Goal: Navigation & Orientation: Understand site structure

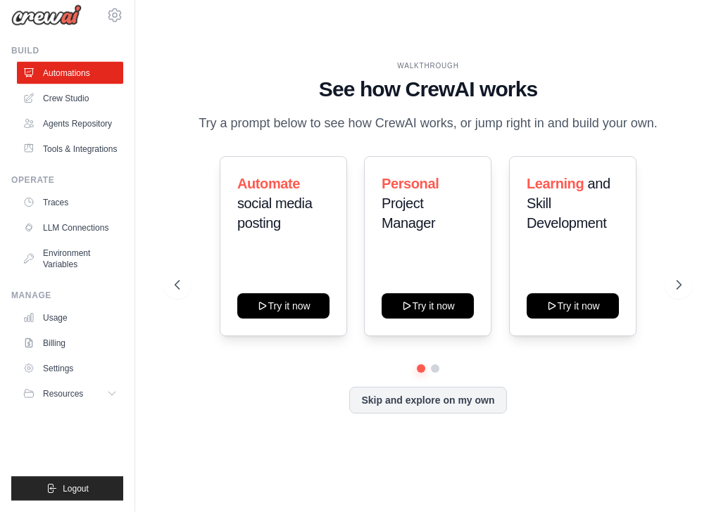
scroll to position [76, 0]
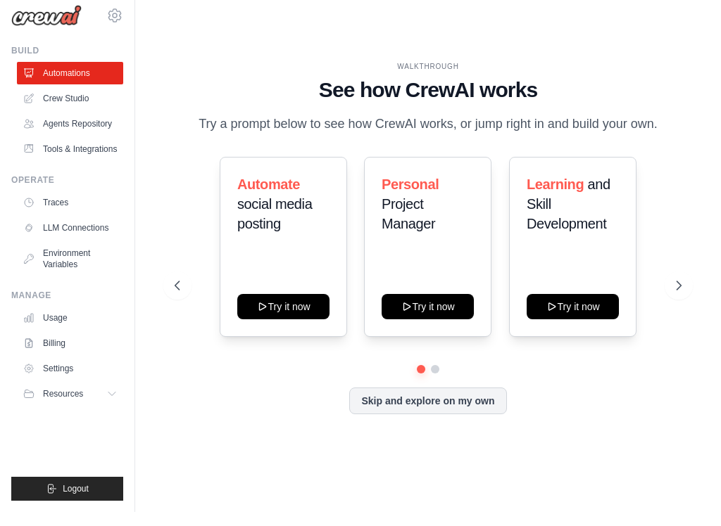
click at [64, 231] on link "LLM Connections" at bounding box center [70, 242] width 106 height 23
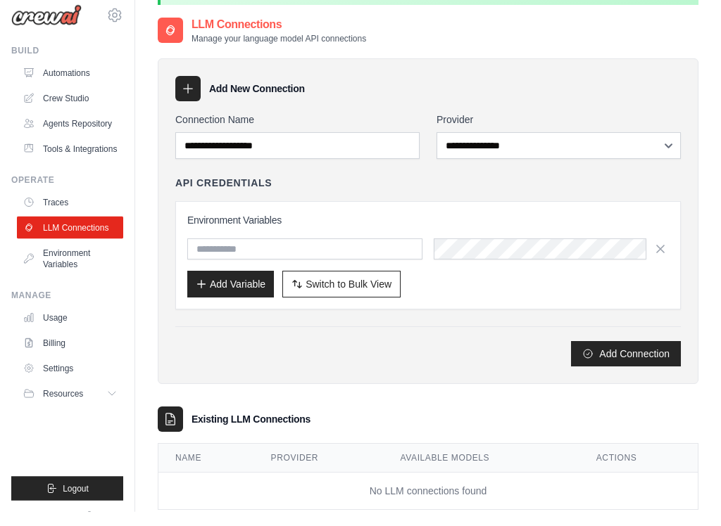
scroll to position [104, 0]
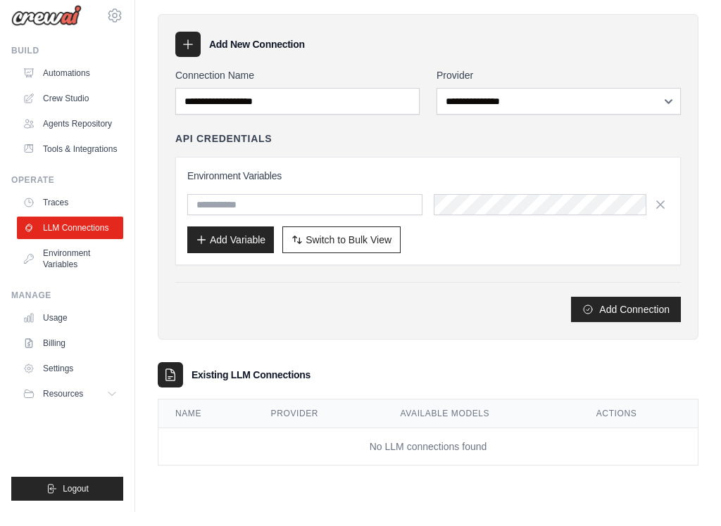
click at [106, 397] on button "Resources" at bounding box center [70, 408] width 106 height 23
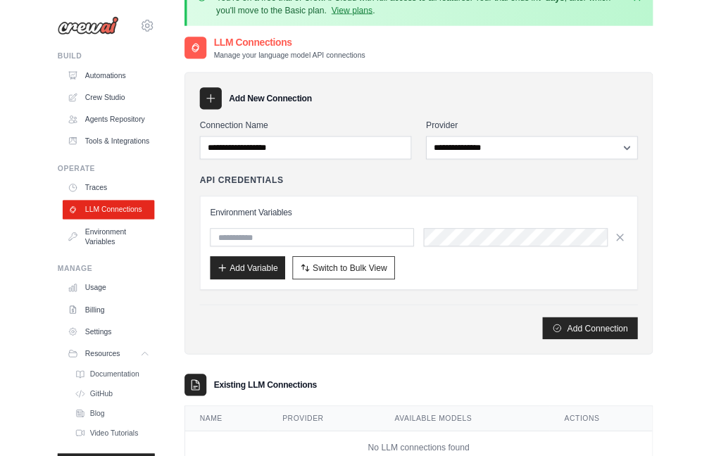
scroll to position [0, 0]
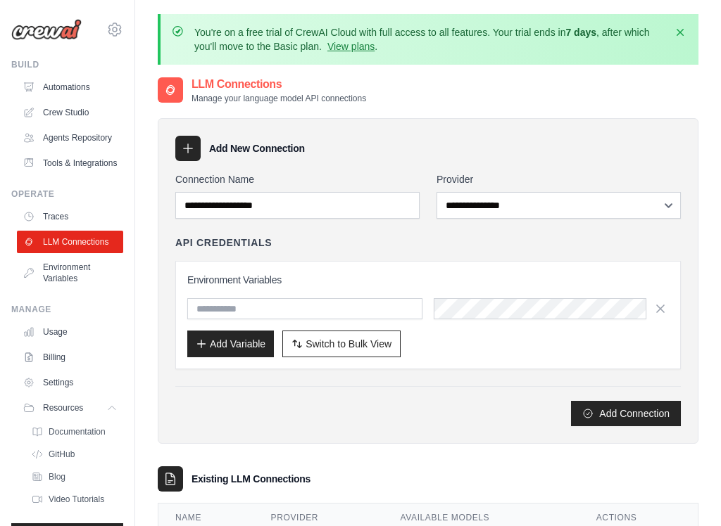
click at [47, 31] on img at bounding box center [46, 29] width 70 height 21
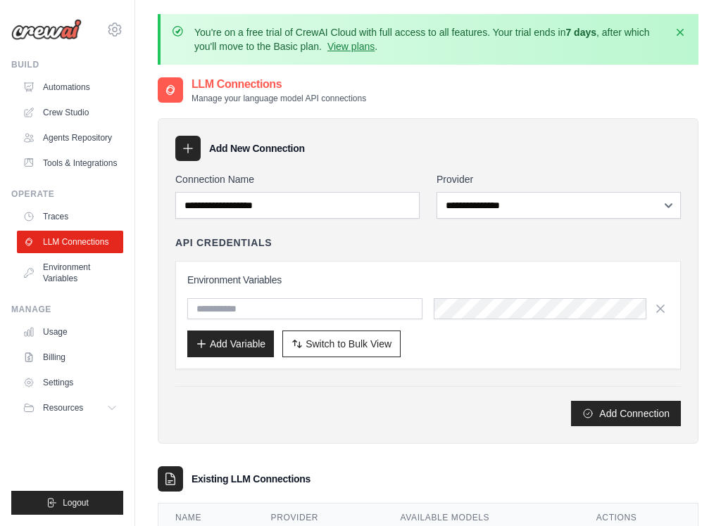
click at [56, 36] on img at bounding box center [46, 29] width 70 height 21
click at [44, 30] on img at bounding box center [46, 29] width 70 height 21
click at [41, 30] on img at bounding box center [46, 29] width 70 height 21
click at [38, 27] on img at bounding box center [46, 29] width 70 height 21
click at [36, 87] on link "Automations" at bounding box center [70, 87] width 106 height 23
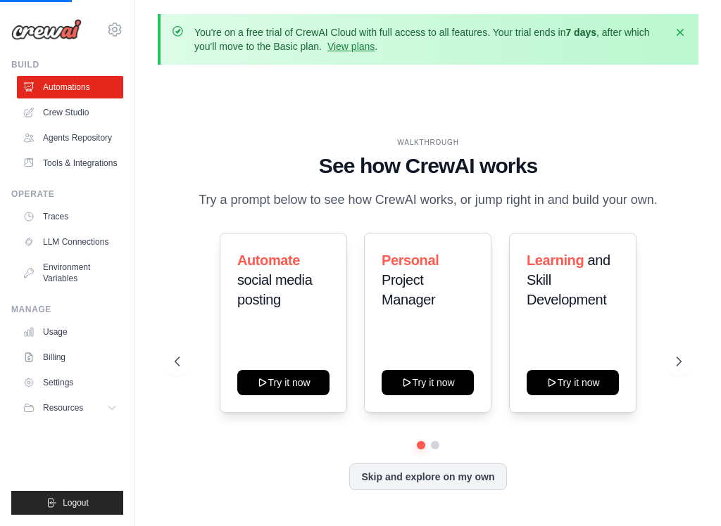
click at [47, 36] on img at bounding box center [46, 29] width 70 height 21
click at [45, 30] on img at bounding box center [46, 29] width 70 height 21
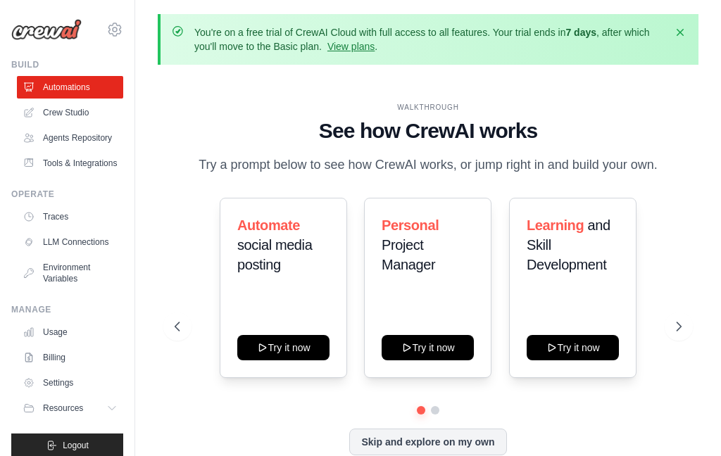
scroll to position [1, 0]
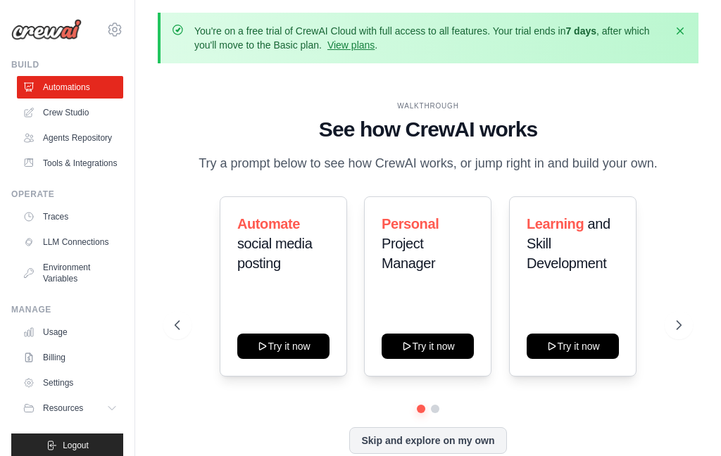
click at [41, 25] on img at bounding box center [46, 29] width 70 height 21
click at [685, 25] on icon "button" at bounding box center [680, 31] width 14 height 14
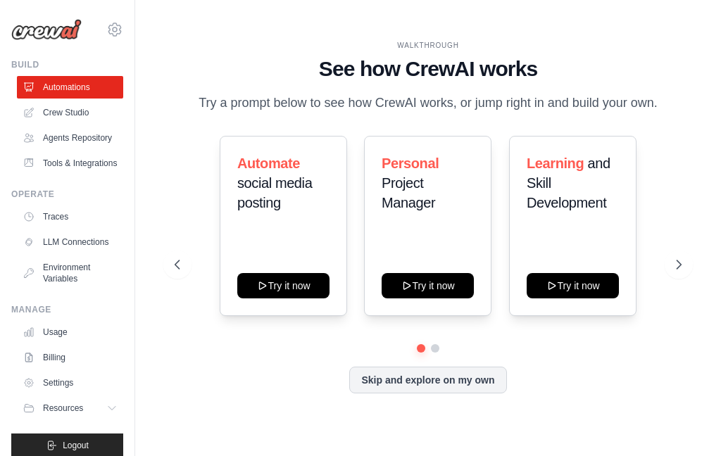
scroll to position [56, 0]
click at [448, 367] on button "Skip and explore on my own" at bounding box center [427, 380] width 157 height 27
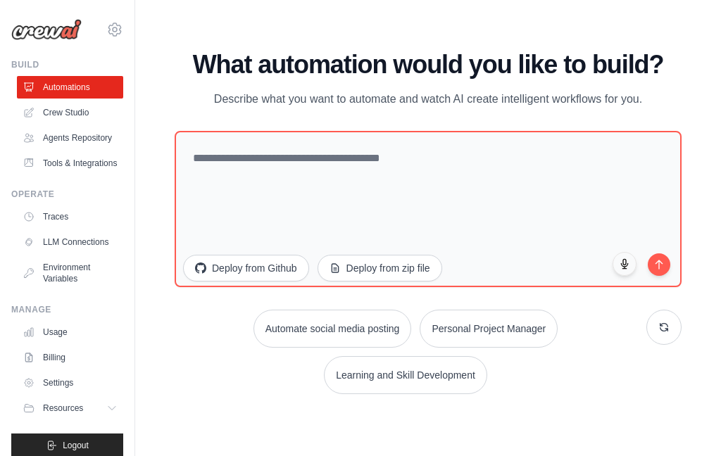
scroll to position [0, 0]
click at [34, 34] on img at bounding box center [46, 29] width 70 height 21
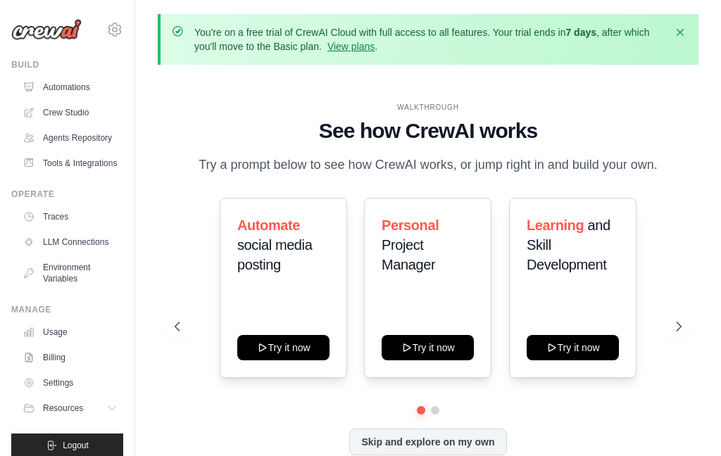
click at [688, 341] on button at bounding box center [678, 326] width 28 height 28
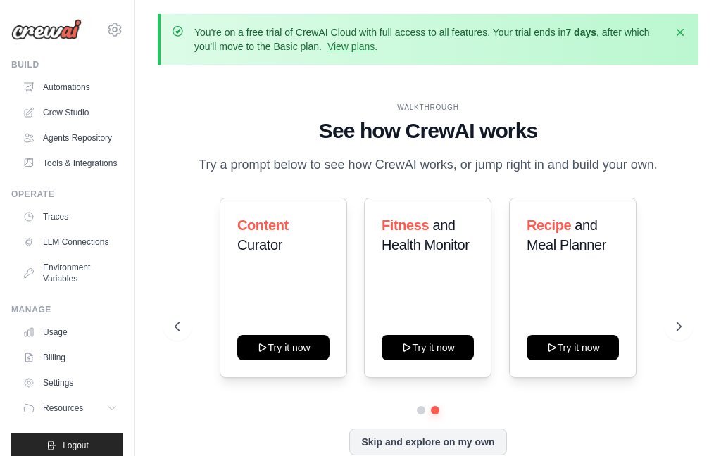
click at [685, 334] on icon at bounding box center [678, 326] width 14 height 14
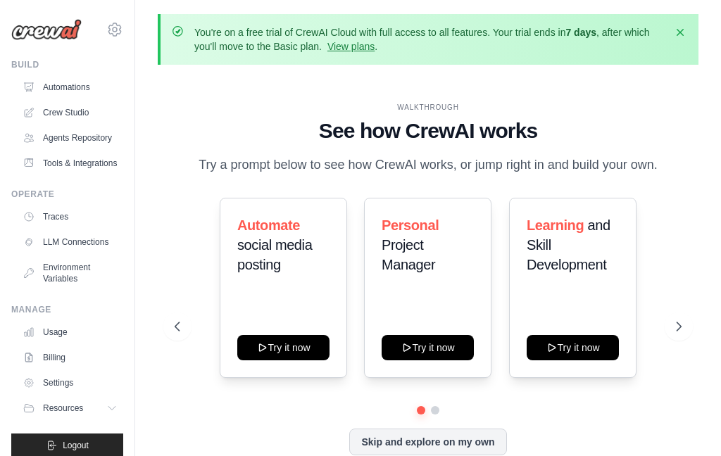
scroll to position [13, 0]
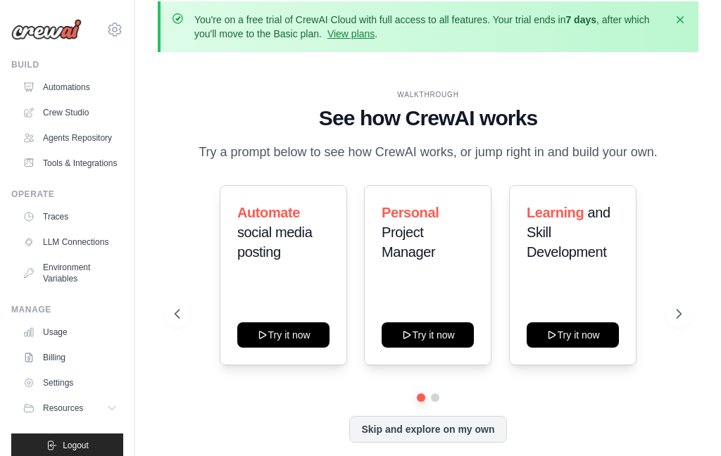
click at [248, 220] on span "Automate" at bounding box center [268, 212] width 63 height 15
